Goal: Task Accomplishment & Management: Manage account settings

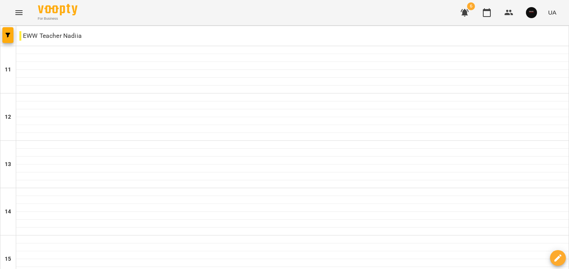
scroll to position [326, 0]
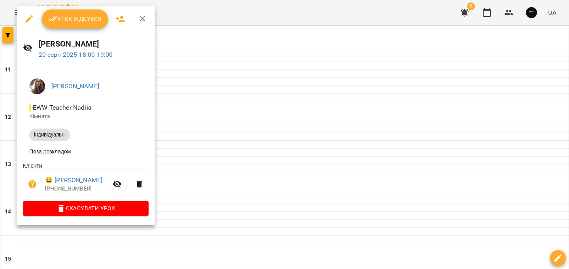
click at [79, 24] on button "Урок відбувся" at bounding box center [75, 18] width 66 height 19
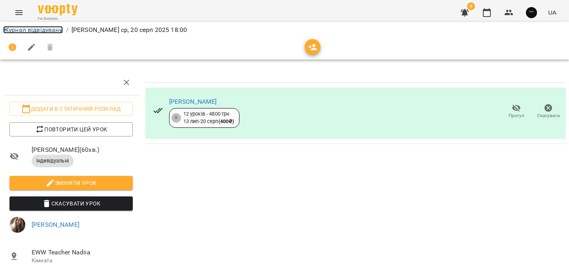
click at [35, 30] on link "Журнал відвідувань" at bounding box center [33, 30] width 60 height 8
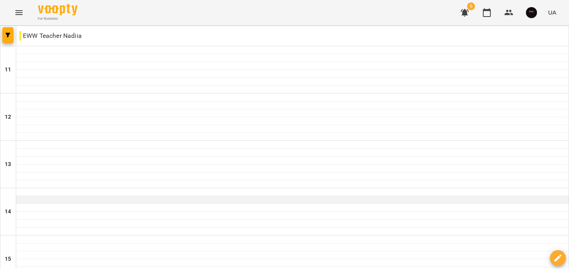
scroll to position [257, 0]
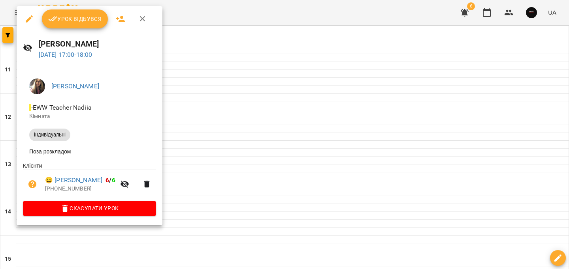
click at [81, 25] on button "Урок відбувся" at bounding box center [75, 18] width 66 height 19
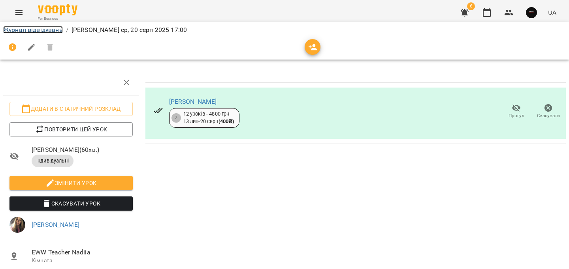
click at [45, 28] on link "Журнал відвідувань" at bounding box center [33, 30] width 60 height 8
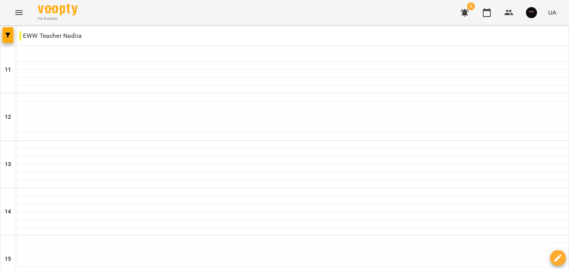
scroll to position [398, 0]
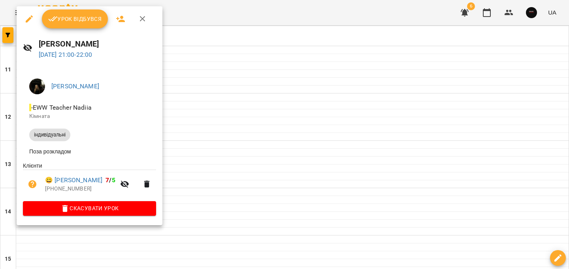
click at [78, 24] on button "Урок відбувся" at bounding box center [75, 18] width 66 height 19
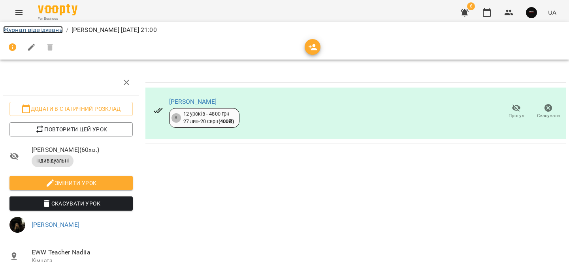
click at [53, 29] on link "Журнал відвідувань" at bounding box center [33, 30] width 60 height 8
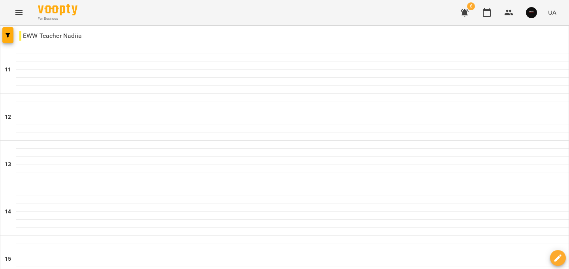
scroll to position [293, 0]
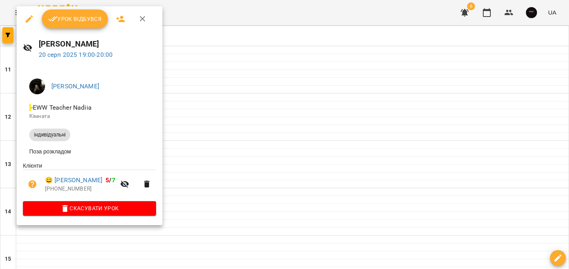
click at [83, 23] on span "Урок відбувся" at bounding box center [75, 18] width 54 height 9
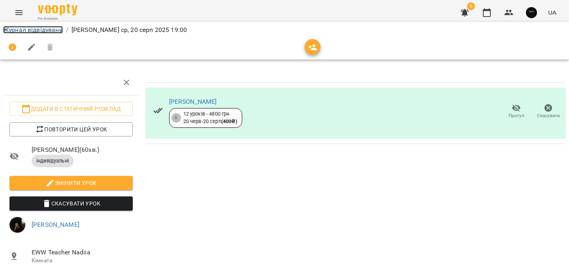
click at [45, 29] on link "Журнал відвідувань" at bounding box center [33, 30] width 60 height 8
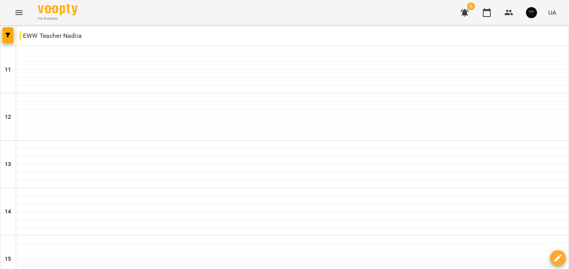
scroll to position [398, 0]
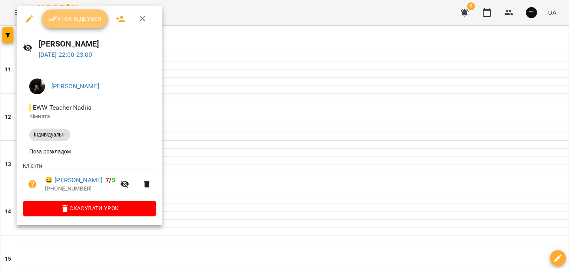
click at [73, 25] on button "Урок відбувся" at bounding box center [75, 18] width 66 height 19
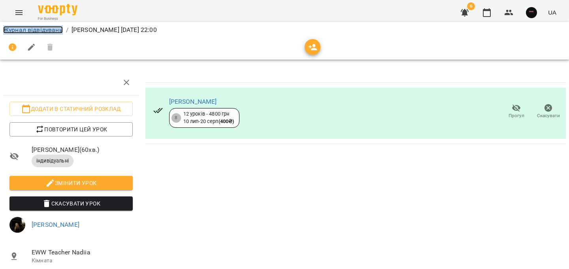
click at [21, 30] on link "Журнал відвідувань" at bounding box center [33, 30] width 60 height 8
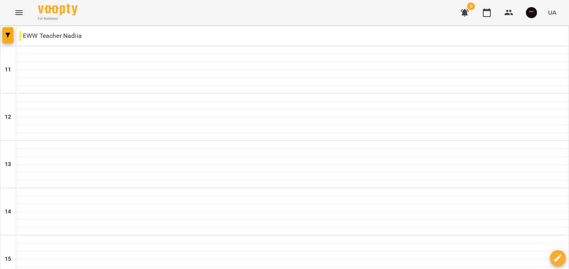
scroll to position [398, 0]
